Goal: Task Accomplishment & Management: Manage account settings

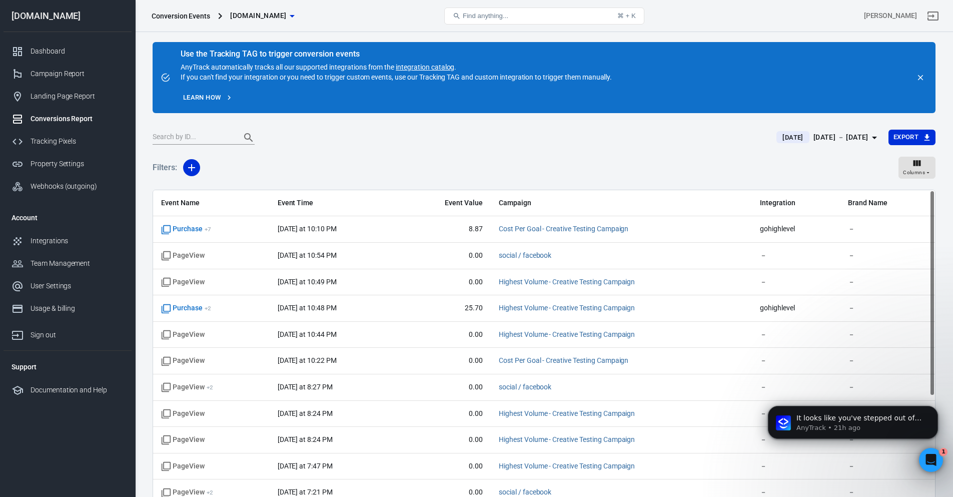
click at [34, 52] on div "Dashboard" at bounding box center [77, 51] width 93 height 11
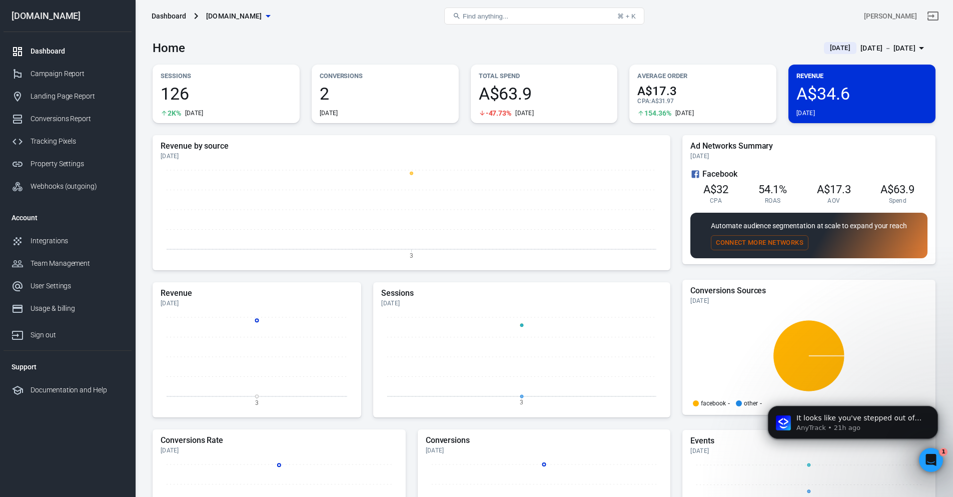
click at [887, 47] on div "[DATE] － [DATE]" at bounding box center [887, 48] width 55 height 13
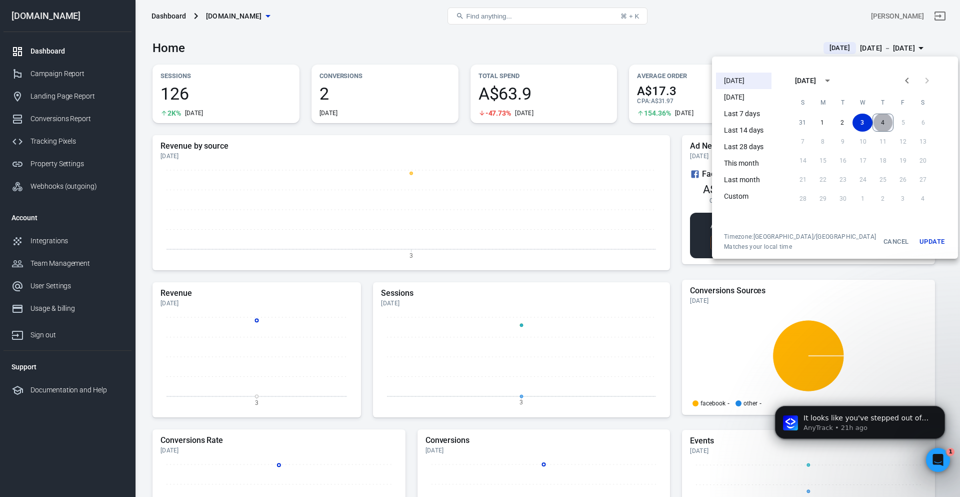
click at [873, 117] on button "4" at bounding box center [883, 123] width 21 height 18
click at [873, 124] on button "4" at bounding box center [883, 123] width 20 height 18
click at [916, 245] on button "Update" at bounding box center [932, 242] width 32 height 18
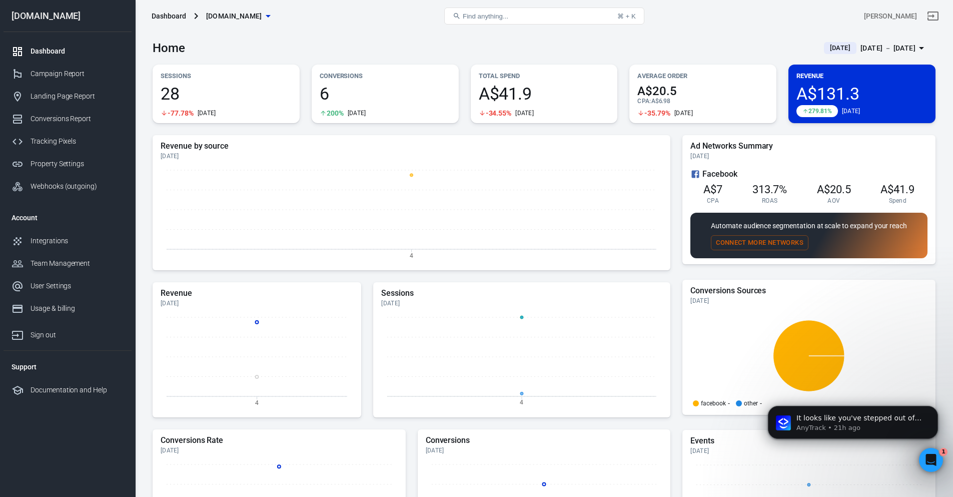
click at [732, 244] on button "Connect More Networks" at bounding box center [760, 243] width 98 height 16
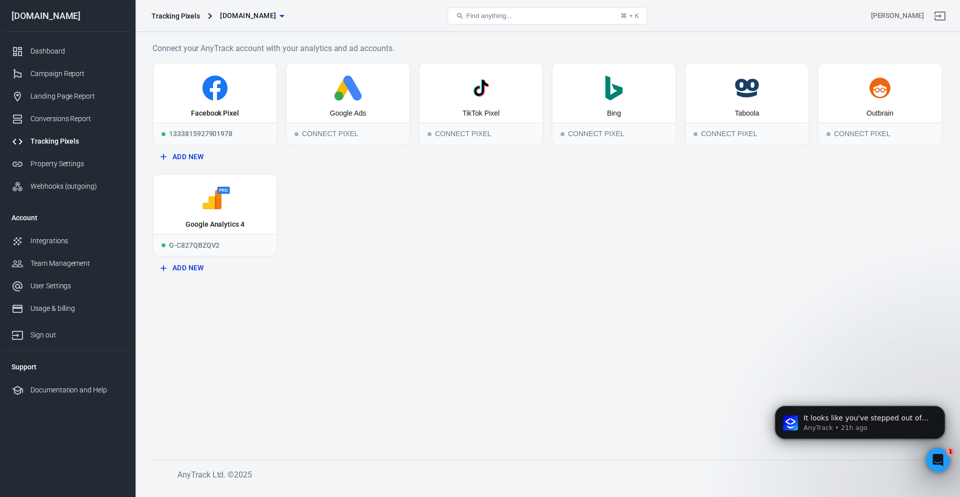
click at [196, 14] on div "Tracking Pixels" at bounding box center [176, 16] width 49 height 10
